Goal: Transaction & Acquisition: Purchase product/service

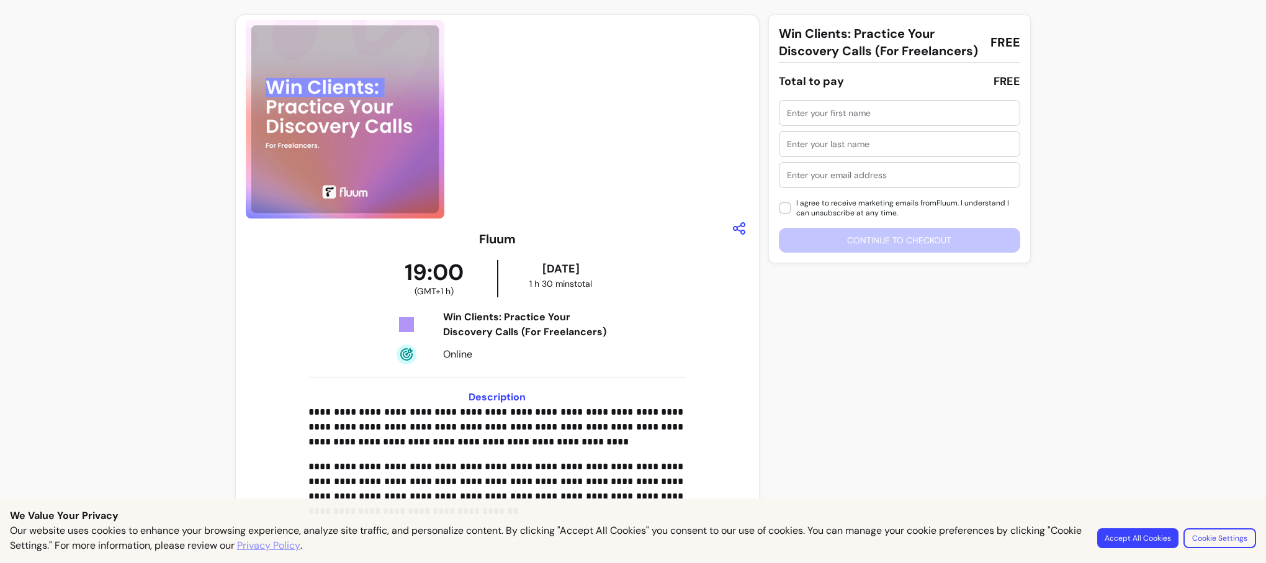
click at [656, 308] on div "**********" at bounding box center [497, 380] width 503 height 301
click at [805, 105] on div at bounding box center [899, 113] width 225 height 25
type input "Senta"
type input "Walker"
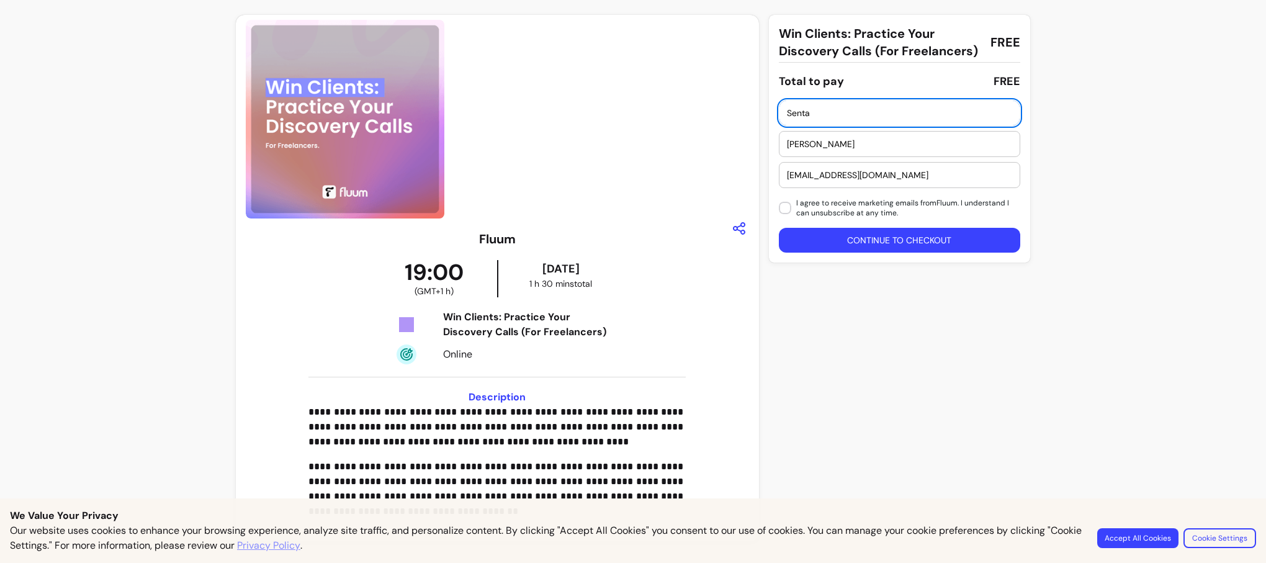
click at [896, 176] on input "walkersenta@gmail.com" at bounding box center [899, 175] width 225 height 12
click at [895, 176] on input "[EMAIL_ADDRESS][DOMAIN_NAME]" at bounding box center [899, 175] width 225 height 12
type input "[EMAIL_ADDRESS][DOMAIN_NAME]"
click at [846, 238] on button "Continue to checkout" at bounding box center [899, 240] width 241 height 25
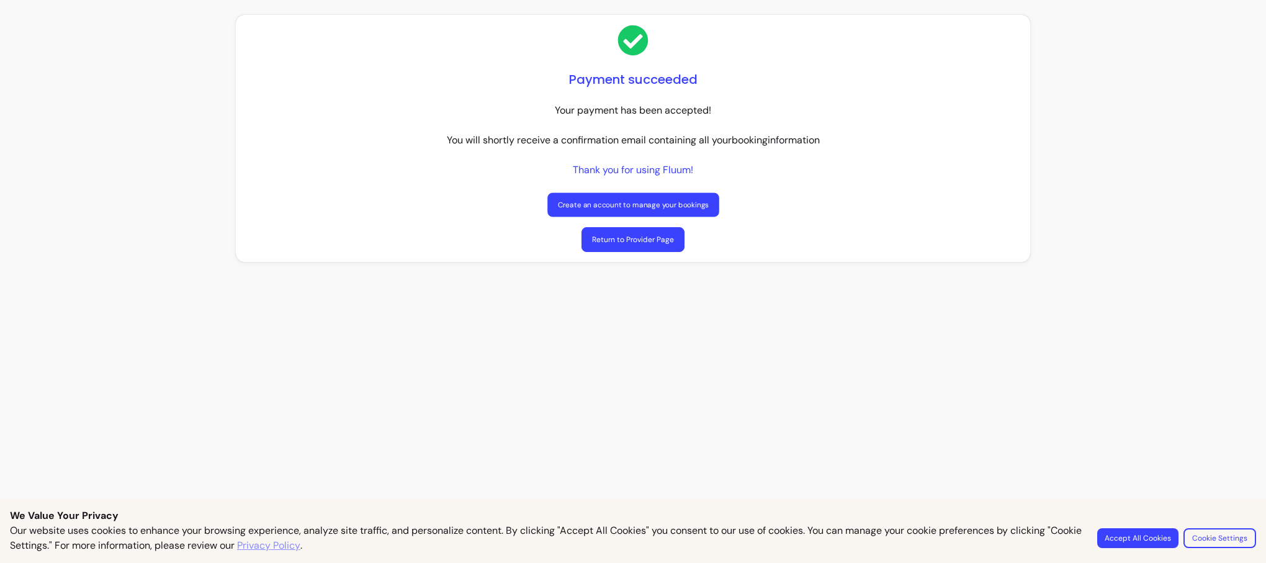
click at [684, 207] on link "Create an account to manage your bookings" at bounding box center [632, 205] width 171 height 24
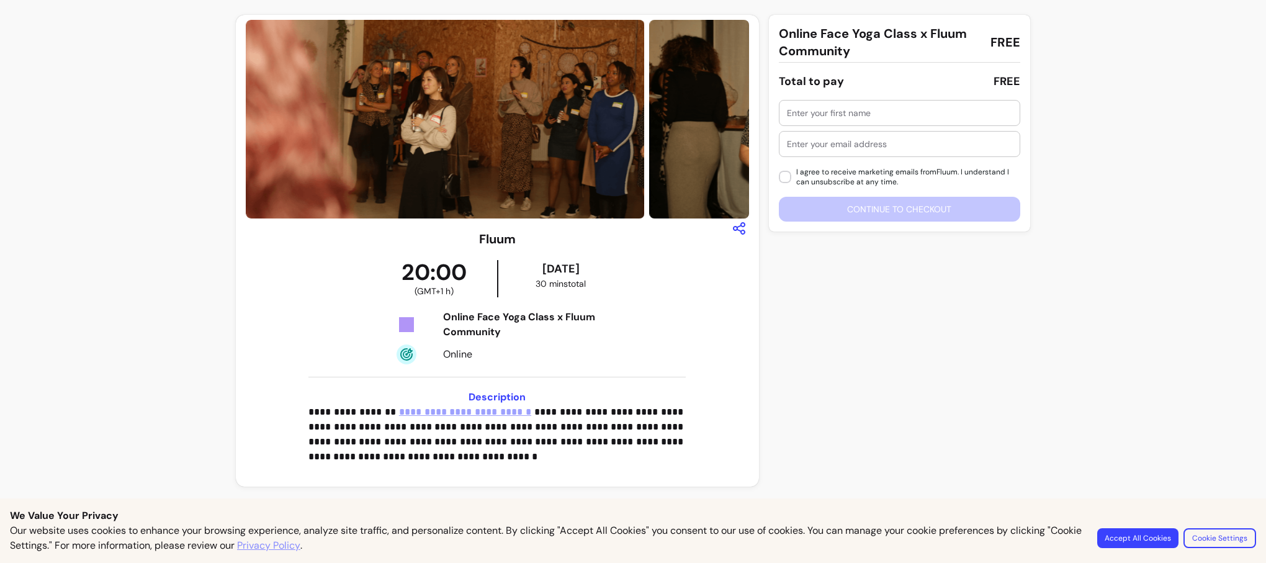
click at [843, 122] on div at bounding box center [899, 113] width 225 height 25
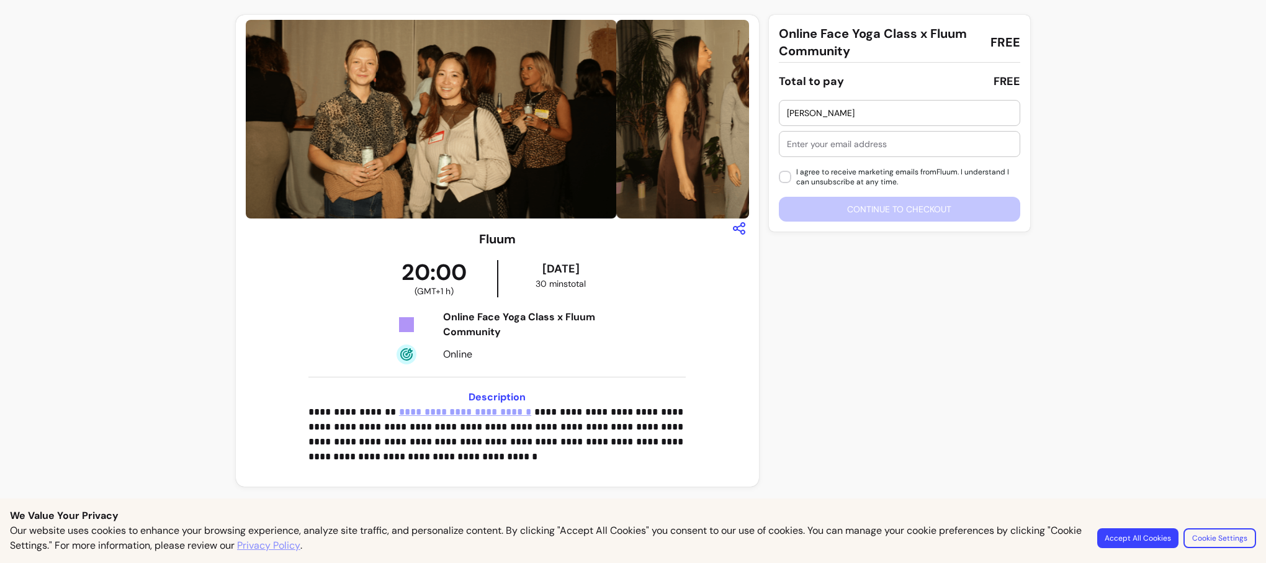
type input "Senta Walker"
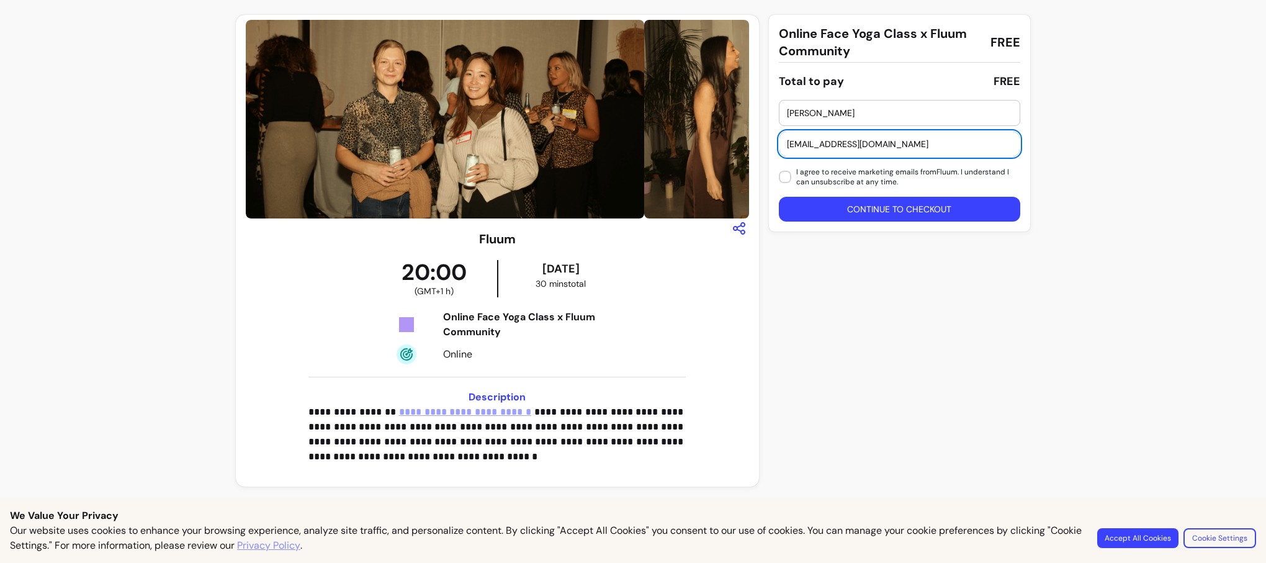
type input "senta@timevalued.co.uk"
click at [861, 211] on button "Continue to checkout" at bounding box center [899, 209] width 241 height 25
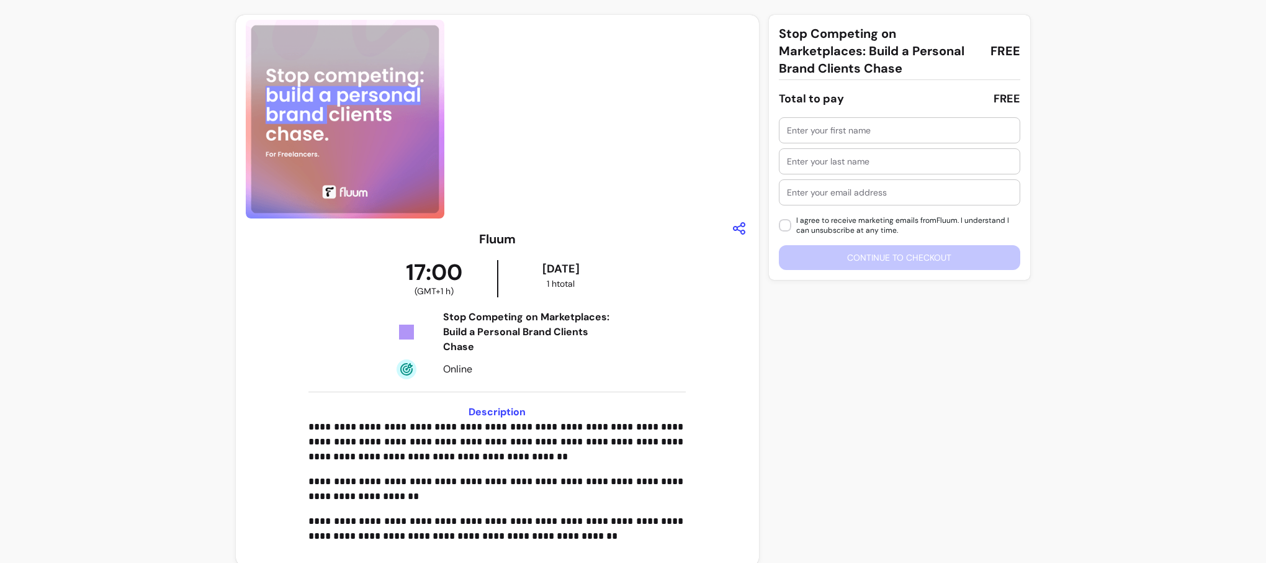
click at [942, 132] on input "text" at bounding box center [899, 130] width 225 height 12
type input "Senta"
type input "Walker"
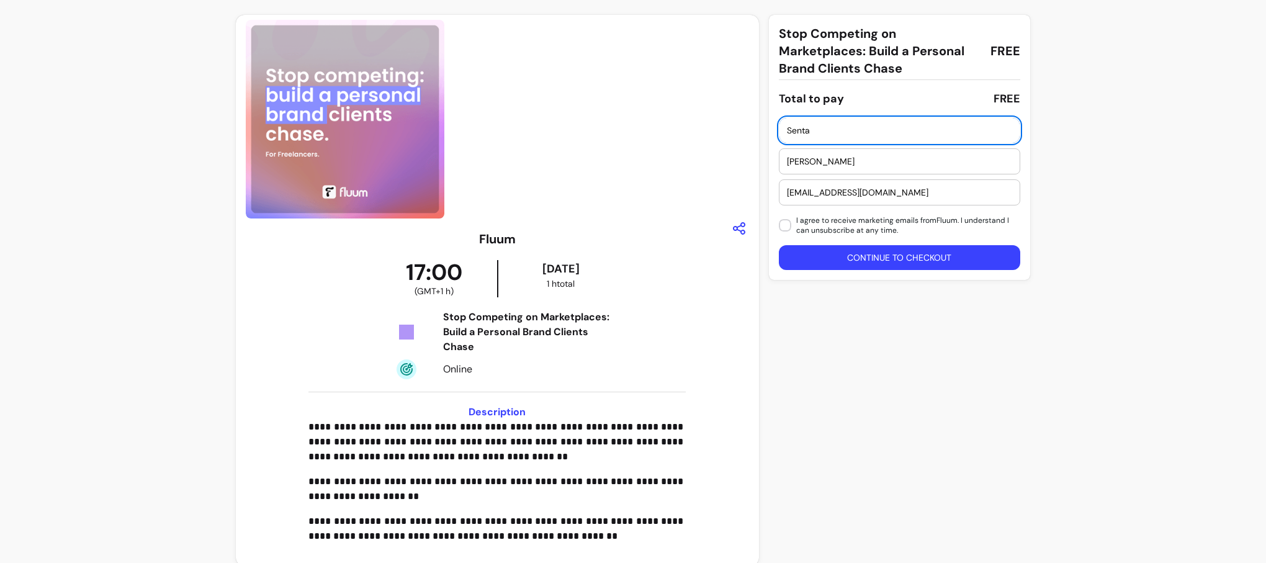
click at [905, 193] on input "walkersenta@gmail.com" at bounding box center [899, 192] width 225 height 12
click at [905, 194] on input "walkersenta@gmail.com" at bounding box center [899, 192] width 225 height 12
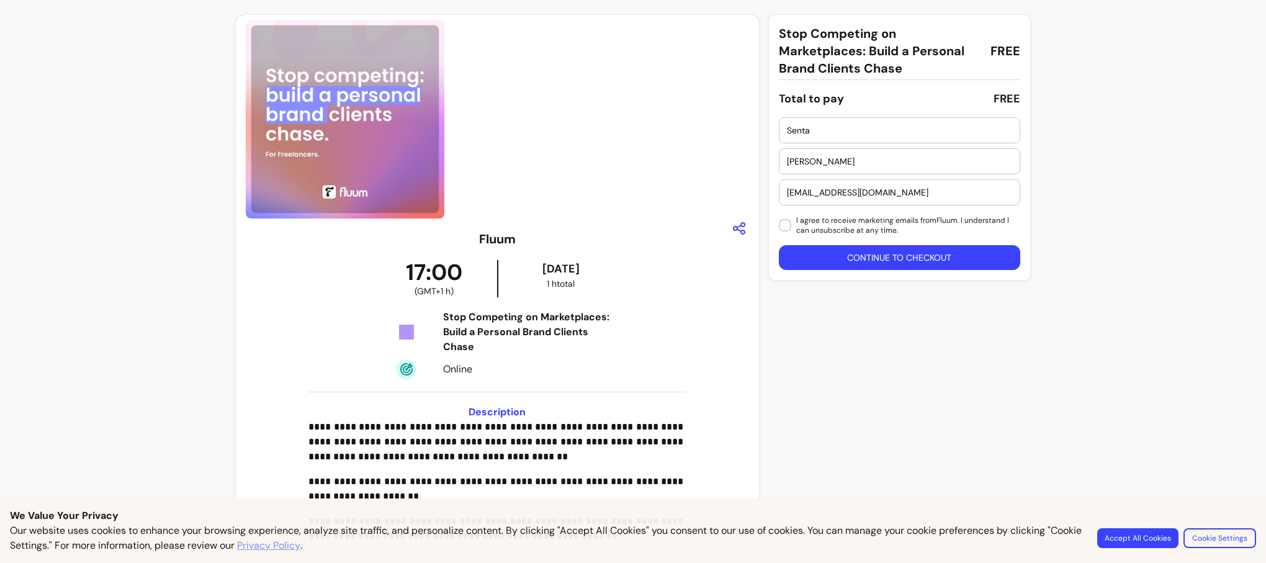
type input "senta@timevalued.co.uk"
click at [885, 253] on button "Continue to checkout" at bounding box center [899, 258] width 235 height 24
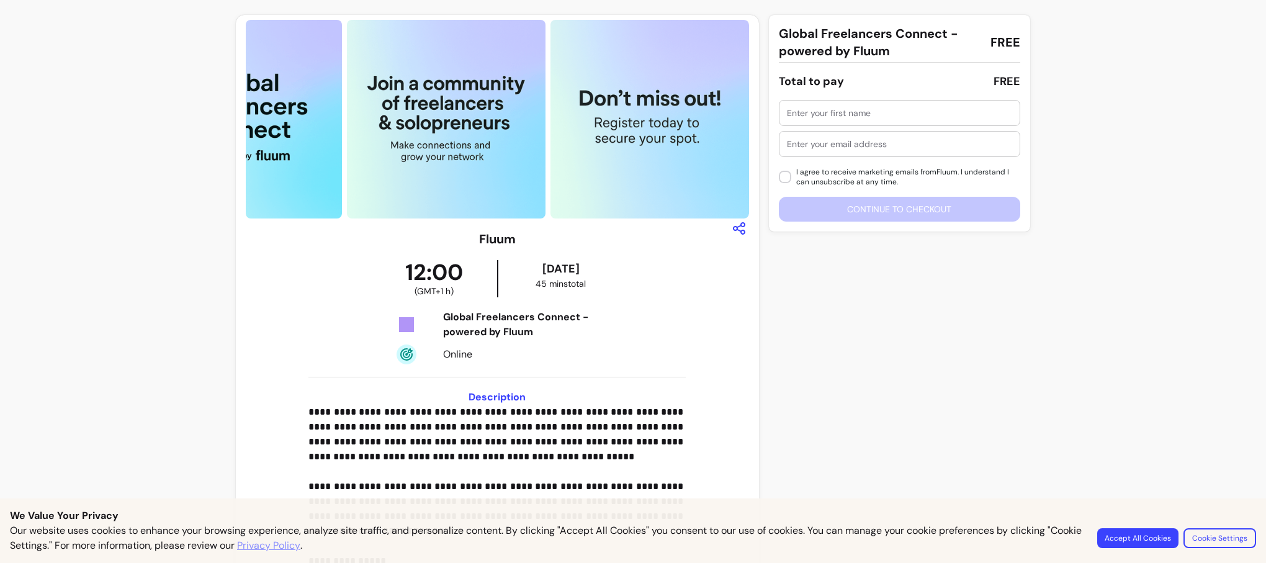
click at [817, 116] on input "text" at bounding box center [899, 113] width 225 height 12
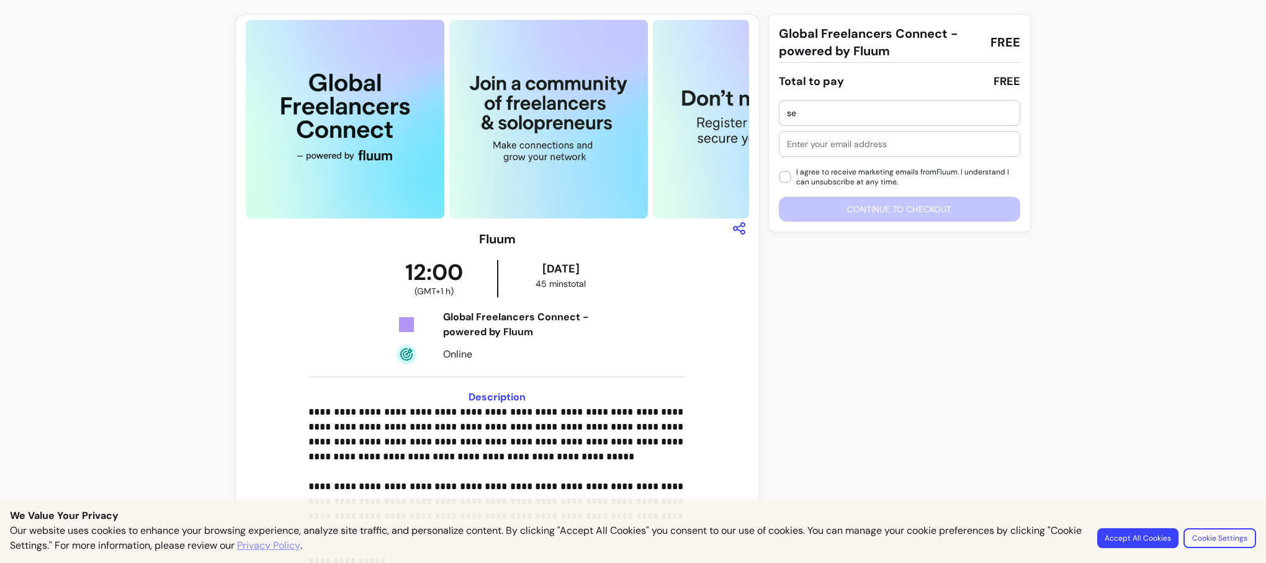
type input "s"
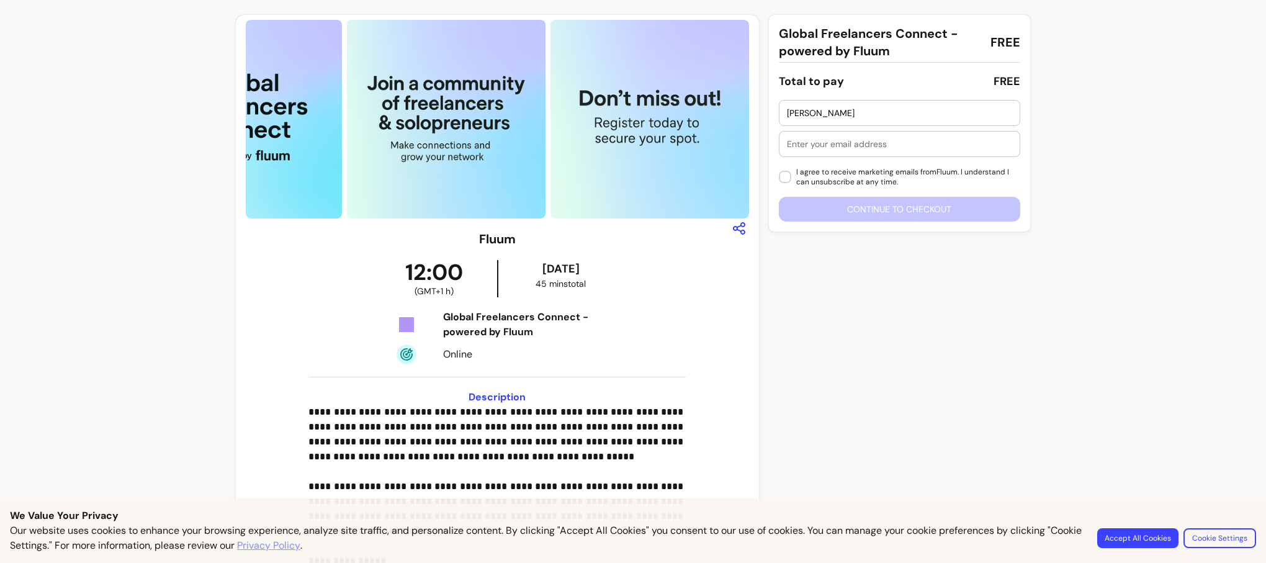
type input "Senta Walker"
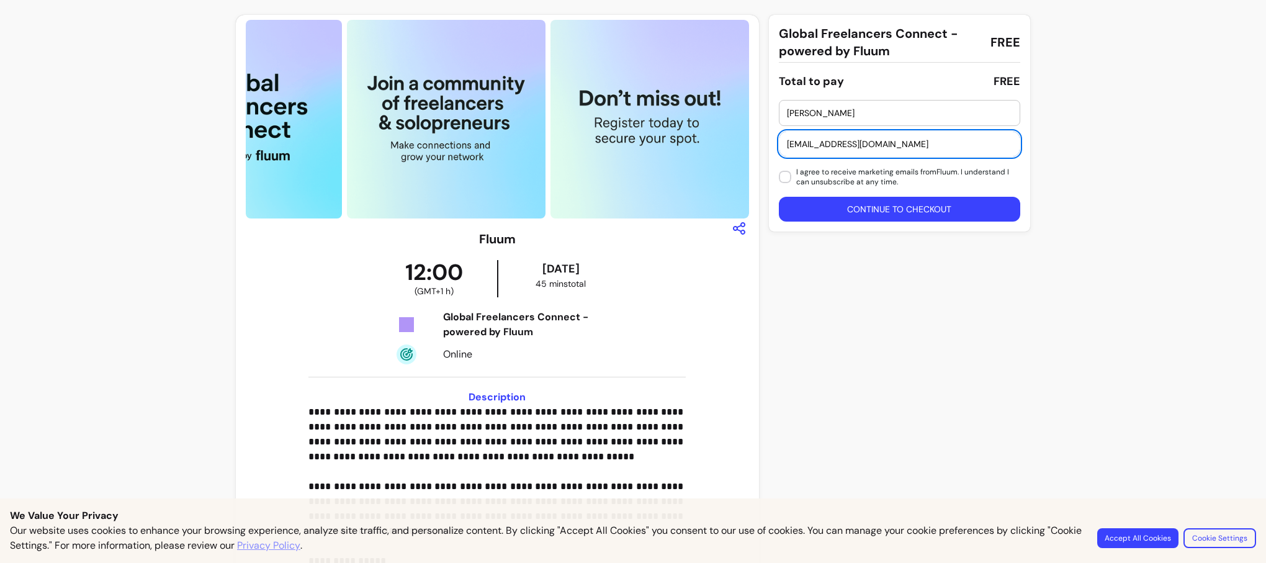
type input "senta@timevalued.co.uk"
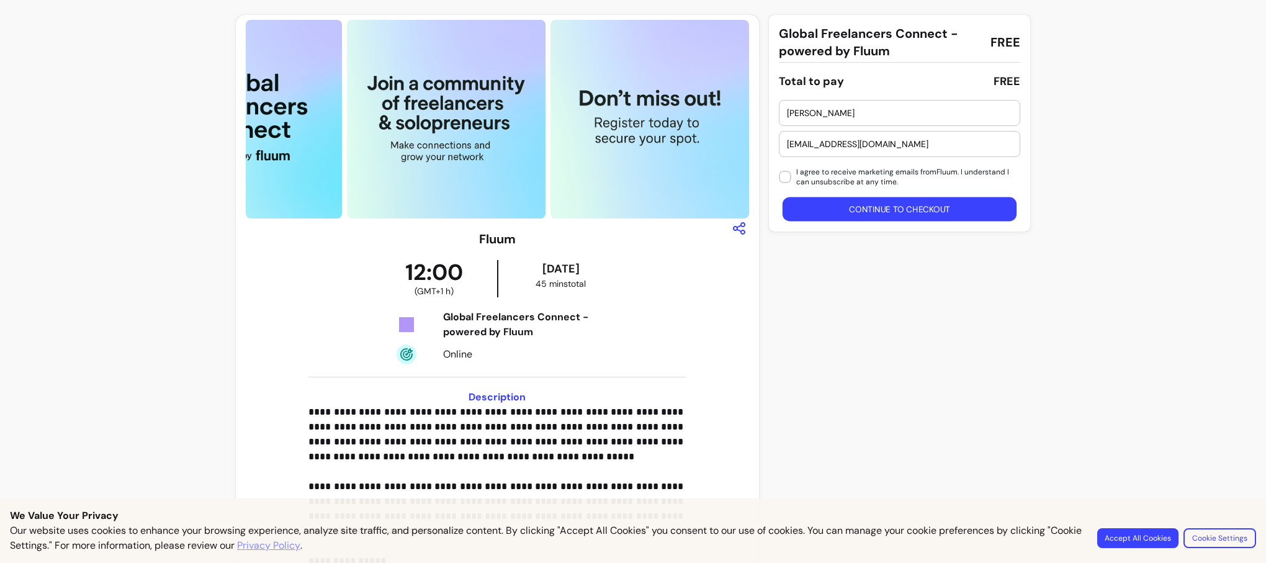
click at [919, 214] on button "Continue to checkout" at bounding box center [899, 209] width 235 height 24
